Goal: Go to known website: Access a specific website the user already knows

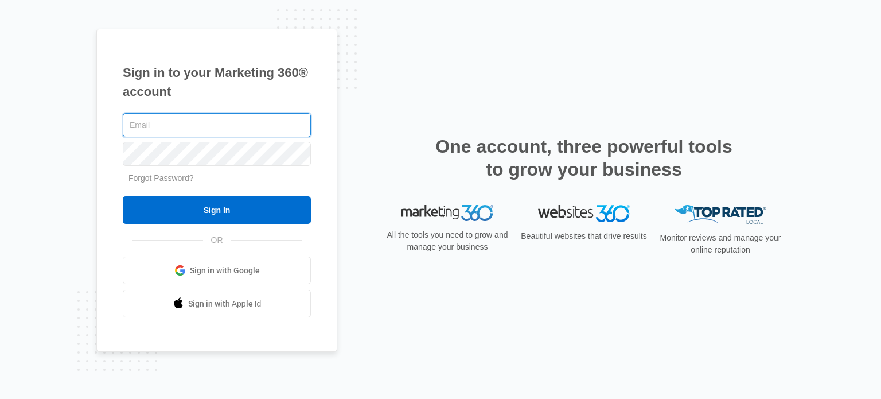
click at [185, 130] on input "text" at bounding box center [217, 125] width 188 height 24
type input "[EMAIL_ADDRESS][DOMAIN_NAME]"
click at [123, 196] on input "Sign In" at bounding box center [217, 210] width 188 height 28
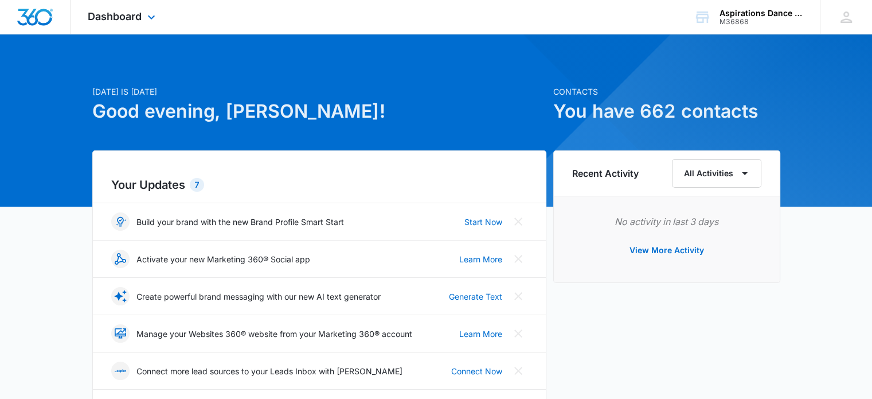
click at [138, 24] on div "Dashboard Apps Reputation Websites Forms CRM Email Social Shop Payments Content…" at bounding box center [123, 17] width 105 height 34
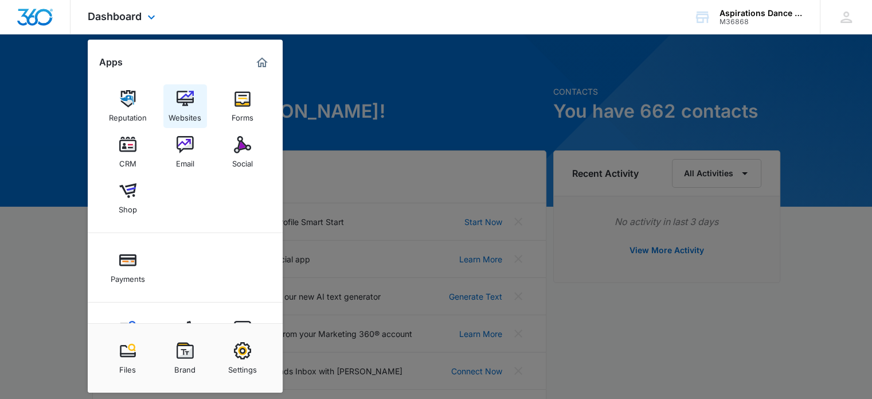
click at [194, 111] on div "Websites" at bounding box center [185, 114] width 33 height 15
